Goal: Find contact information: Find contact information

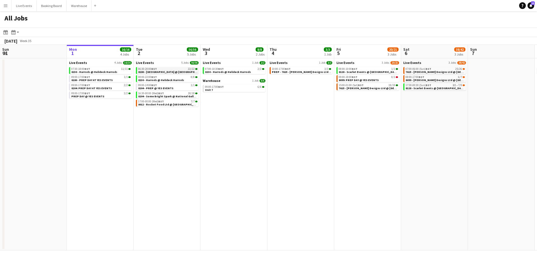
click at [166, 71] on span "8180 - [GEOGRAPHIC_DATA] @ [GEOGRAPHIC_DATA]" at bounding box center [172, 72] width 68 height 4
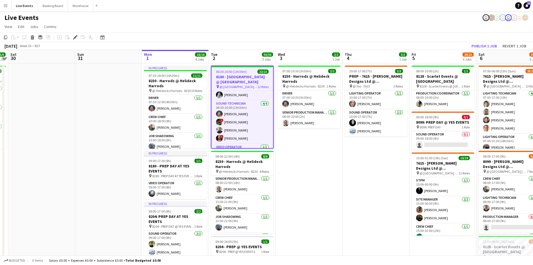
scroll to position [195, 0]
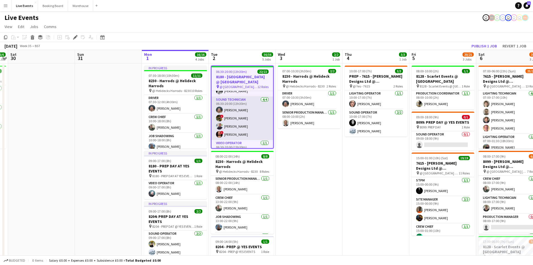
click at [237, 134] on app-card-role "Sound Technician [DATE] 06:30-20:00 (13h30m) [PERSON_NAME] ! [PERSON_NAME] [PER…" at bounding box center [243, 117] width 62 height 43
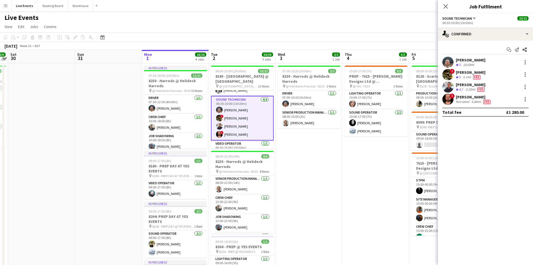
click at [462, 95] on div "[PERSON_NAME]" at bounding box center [474, 96] width 36 height 5
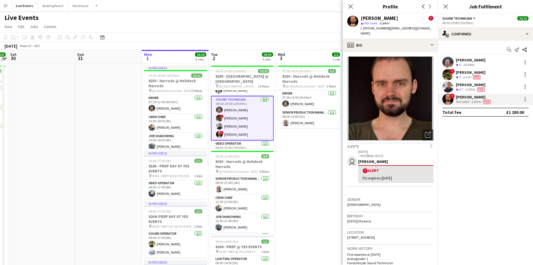
drag, startPoint x: 389, startPoint y: 29, endPoint x: 422, endPoint y: 27, distance: 33.9
click at [422, 27] on span "| [EMAIL_ADDRESS][DOMAIN_NAME]" at bounding box center [396, 30] width 71 height 9
click at [423, 26] on span "| [EMAIL_ADDRESS][DOMAIN_NAME]" at bounding box center [396, 30] width 71 height 9
drag, startPoint x: 424, startPoint y: 29, endPoint x: 391, endPoint y: 31, distance: 33.1
click at [391, 31] on div "t. [PHONE_NUMBER] | [EMAIL_ADDRESS][DOMAIN_NAME]" at bounding box center [397, 31] width 73 height 10
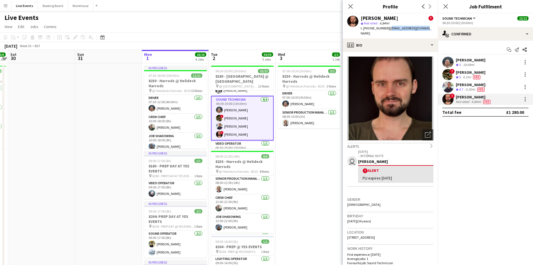
copy span "[EMAIL_ADDRESS][DOMAIN_NAME]"
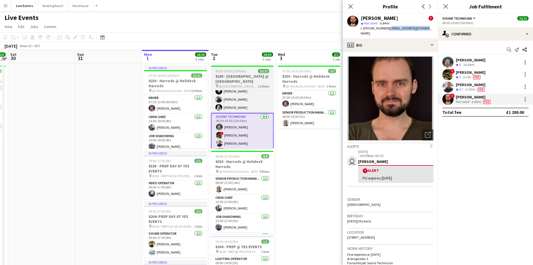
scroll to position [182, 0]
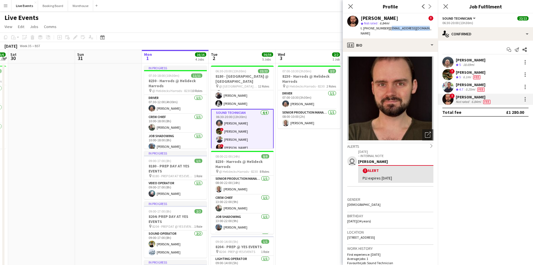
click at [234, 122] on app-card-role "Sound Technician [DATE] 06:30-20:00 (13h30m) [PERSON_NAME] ! [PERSON_NAME] [PER…" at bounding box center [242, 131] width 63 height 45
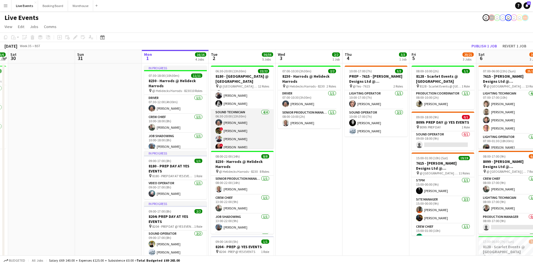
click at [237, 120] on app-card-role "Sound Technician [DATE] 06:30-20:00 (13h30m) [PERSON_NAME] ! [PERSON_NAME] [PER…" at bounding box center [242, 130] width 63 height 43
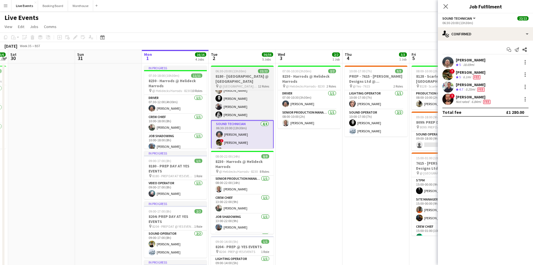
scroll to position [160, 0]
click at [242, 78] on h3 "8180 - [GEOGRAPHIC_DATA] @ [GEOGRAPHIC_DATA]" at bounding box center [242, 79] width 63 height 10
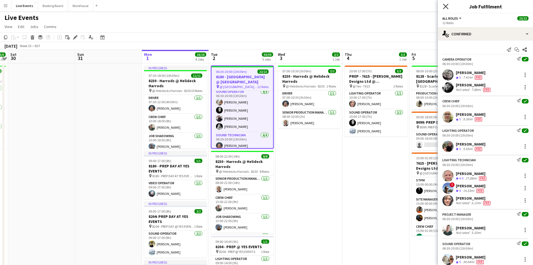
click at [445, 5] on icon "Close pop-in" at bounding box center [445, 6] width 5 height 5
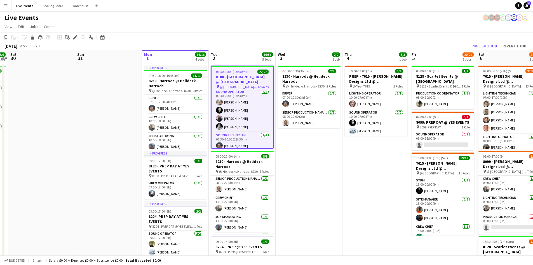
drag, startPoint x: 254, startPoint y: 95, endPoint x: 251, endPoint y: 77, distance: 18.2
click at [251, 77] on h3 "8180 - [GEOGRAPHIC_DATA] @ [GEOGRAPHIC_DATA]" at bounding box center [243, 79] width 62 height 10
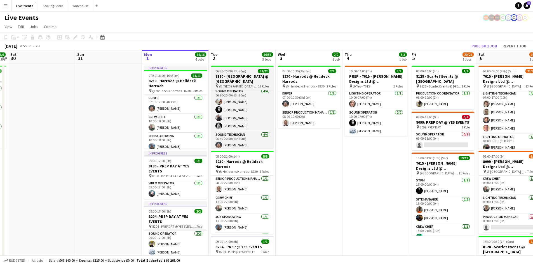
click at [249, 77] on h3 "8180 - [GEOGRAPHIC_DATA] @ [GEOGRAPHIC_DATA]" at bounding box center [242, 79] width 63 height 10
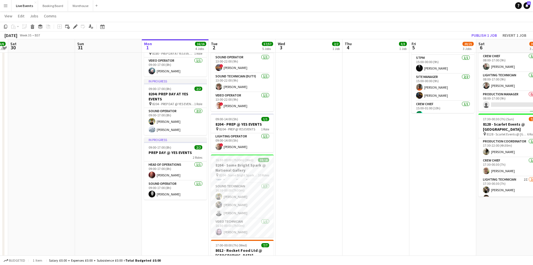
scroll to position [0, 0]
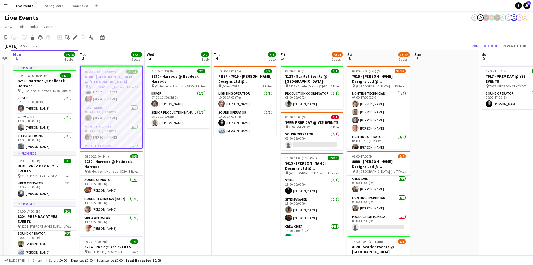
drag, startPoint x: 387, startPoint y: 218, endPoint x: 262, endPoint y: 209, distance: 125.2
click at [256, 207] on app-calendar-viewport "Fri 29 6/6 1 Job Sat 30 Sun 31 Mon 1 16/16 4 Jobs Tue 2 57/57 5 Jobs Wed 3 2/2 …" at bounding box center [266, 256] width 533 height 412
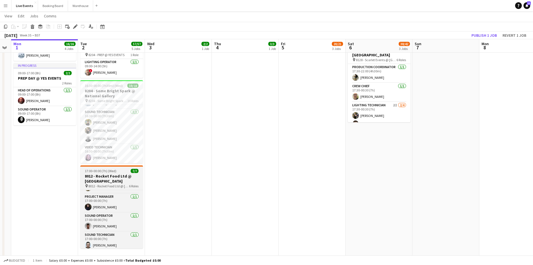
scroll to position [64, 0]
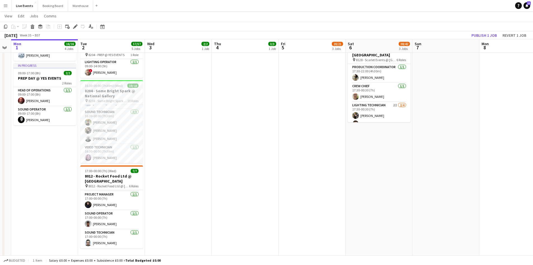
click at [153, 228] on app-date-cell "07:00-10:30 (3h30m) 2/2 8230 - Harrods @ Helideck Harrods pin @ Helidecks Harro…" at bounding box center [178, 66] width 67 height 398
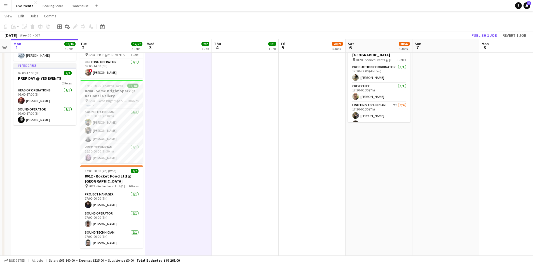
click at [153, 228] on app-date-cell "07:00-10:30 (3h30m) 2/2 8230 - Harrods @ Helideck Harrods pin @ Helidecks Harro…" at bounding box center [178, 66] width 67 height 398
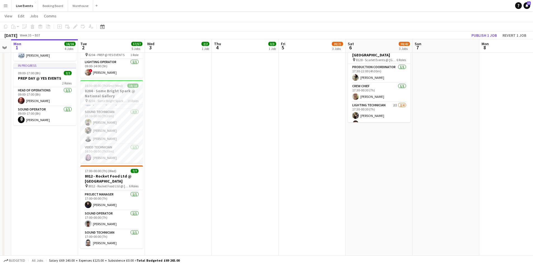
click at [153, 228] on app-date-cell "07:00-10:30 (3h30m) 2/2 8230 - Harrods @ Helideck Harrods pin @ Helidecks Harro…" at bounding box center [178, 66] width 67 height 398
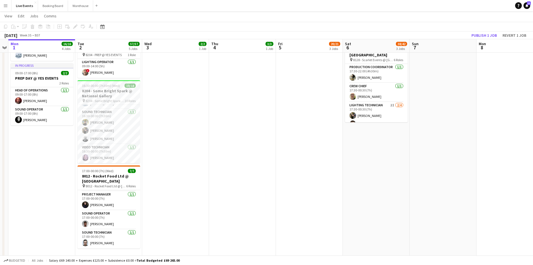
scroll to position [0, 193]
drag, startPoint x: 153, startPoint y: 228, endPoint x: 150, endPoint y: 221, distance: 7.8
click at [150, 221] on app-calendar-viewport "Fri 29 6/6 1 Job Sat 30 Sun 31 Mon 1 16/16 4 Jobs Tue 2 57/57 5 Jobs Wed 3 2/2 …" at bounding box center [266, 45] width 533 height 439
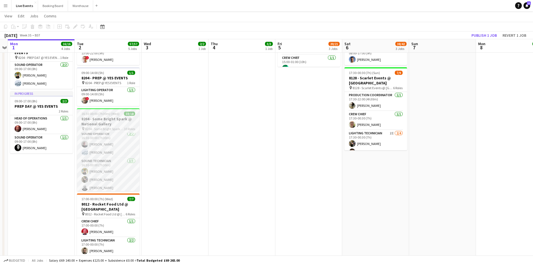
scroll to position [168, 0]
